Goal: Check status: Check status

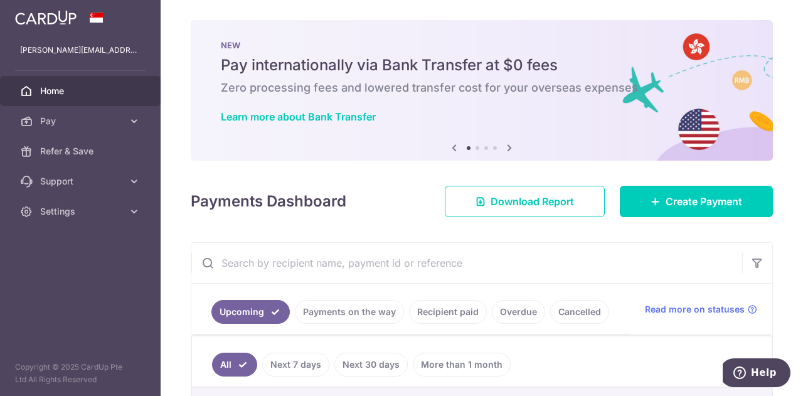
scroll to position [213, 0]
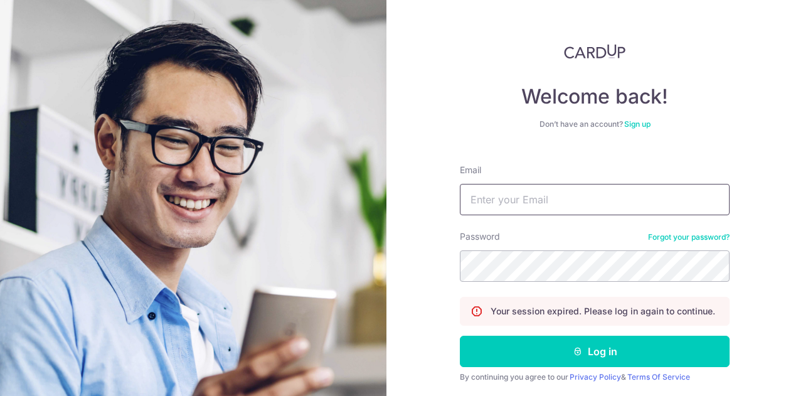
click at [487, 200] on input "Email" at bounding box center [595, 199] width 270 height 31
type input "[PERSON_NAME][EMAIL_ADDRESS][DOMAIN_NAME]"
click at [460, 336] on button "Log in" at bounding box center [595, 351] width 270 height 31
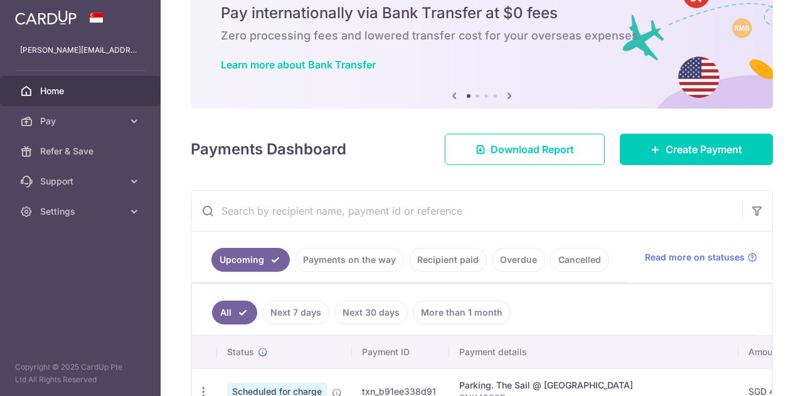
scroll to position [188, 0]
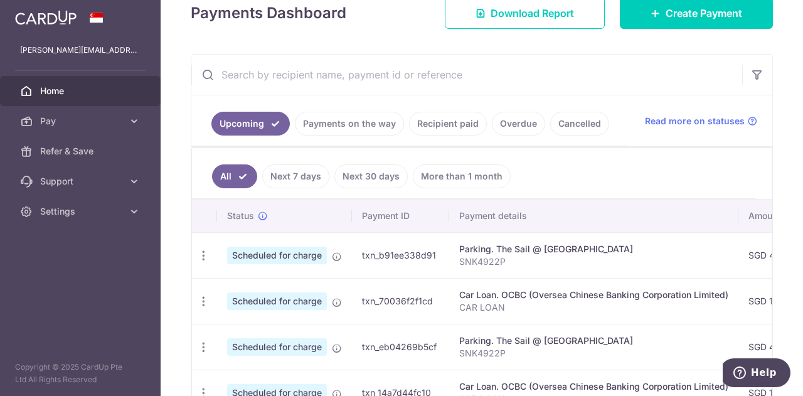
click at [336, 121] on link "Payments on the way" at bounding box center [349, 124] width 109 height 24
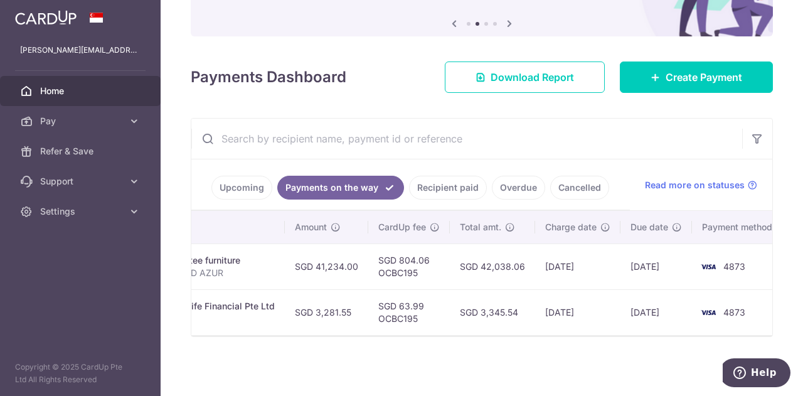
scroll to position [0, 328]
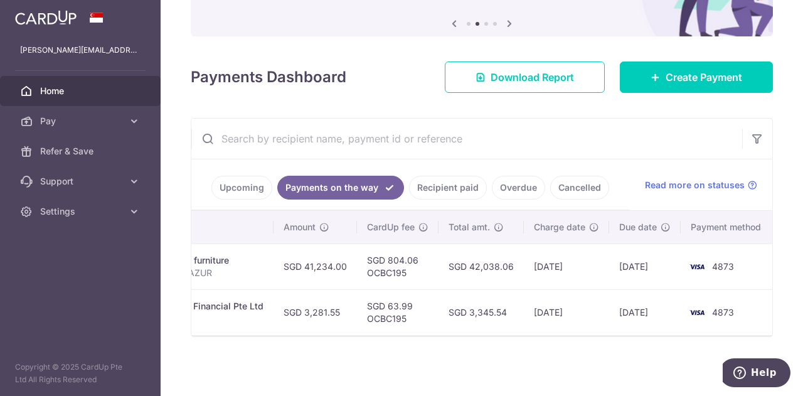
click at [443, 181] on link "Recipient paid" at bounding box center [448, 188] width 78 height 24
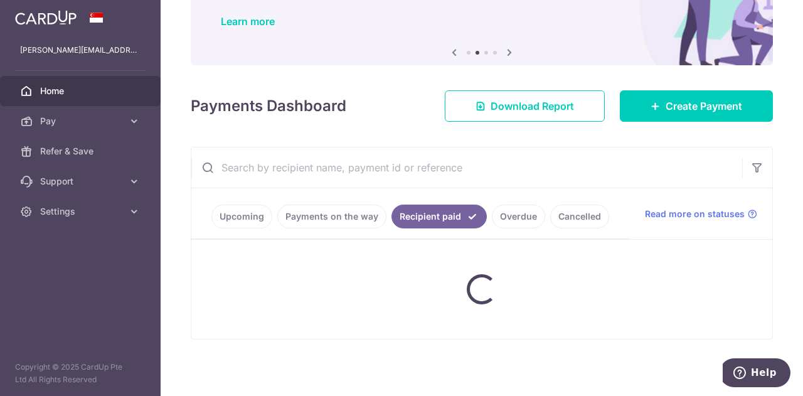
scroll to position [127, 0]
